Goal: Find specific page/section: Find specific page/section

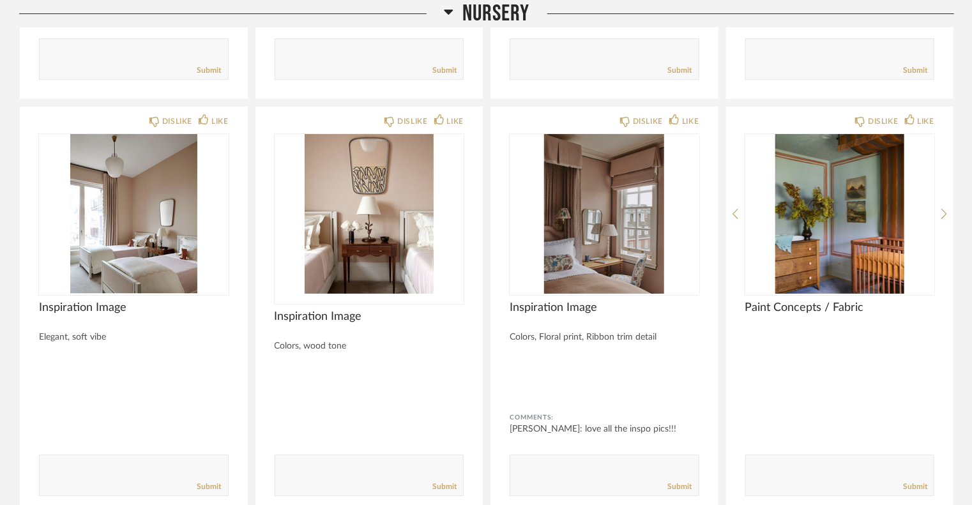
scroll to position [4522, 0]
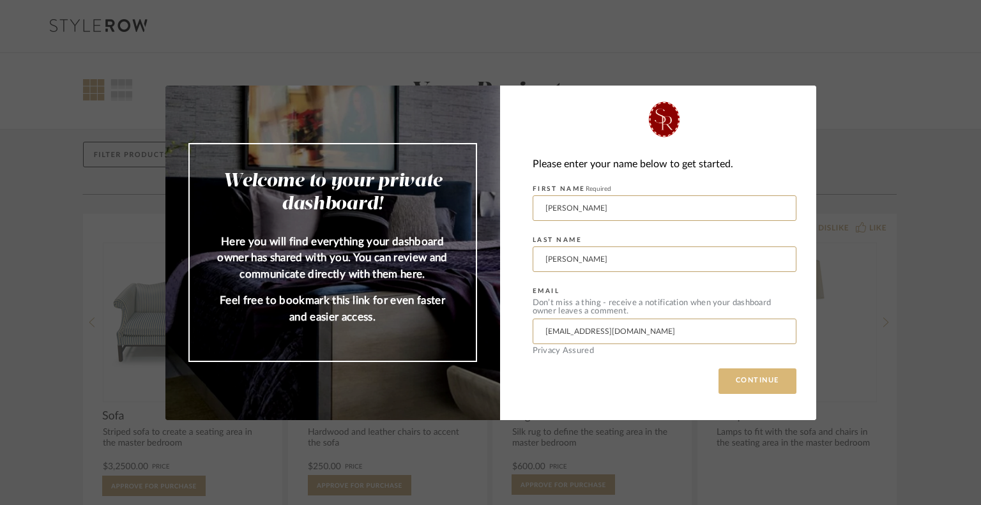
click at [757, 382] on button "CONTINUE" at bounding box center [757, 382] width 78 height 26
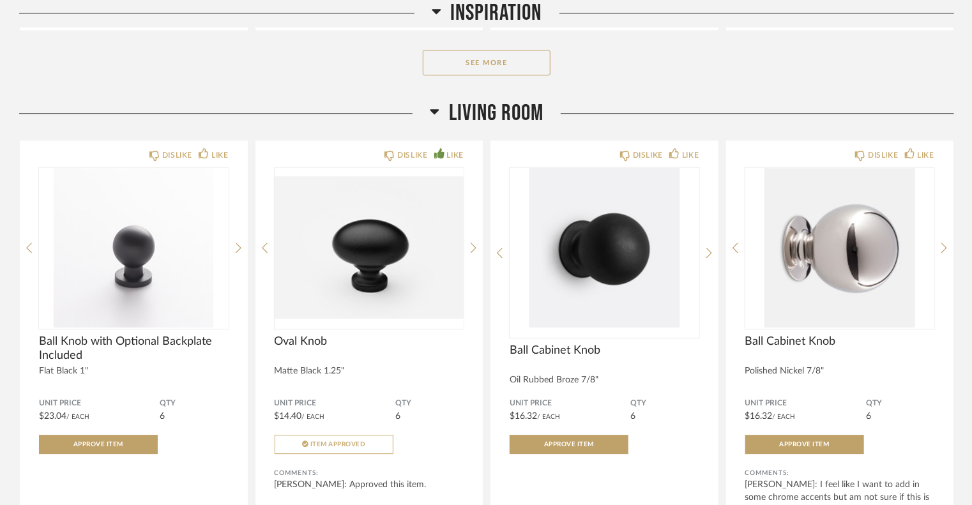
scroll to position [1654, 0]
